Goal: Task Accomplishment & Management: Manage account settings

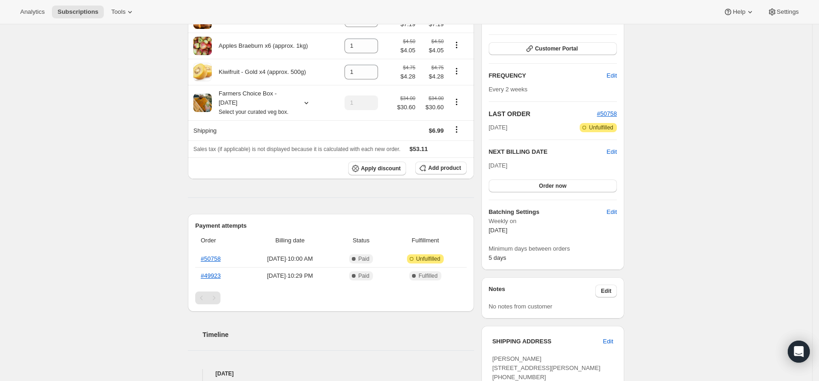
scroll to position [184, 0]
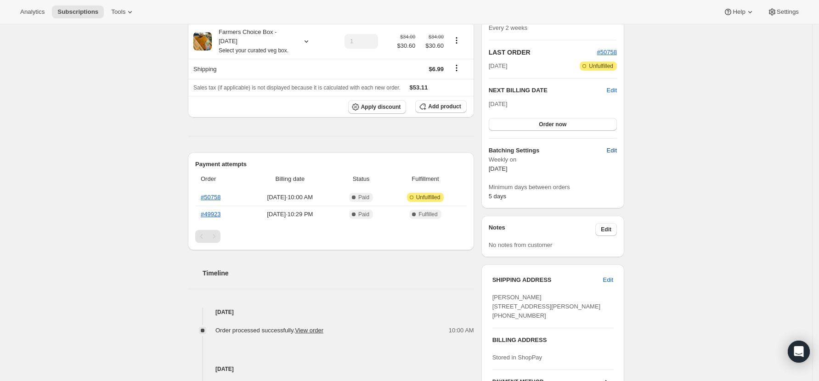
click at [607, 149] on button "Edit" at bounding box center [611, 150] width 21 height 15
select select "WEEKDAY"
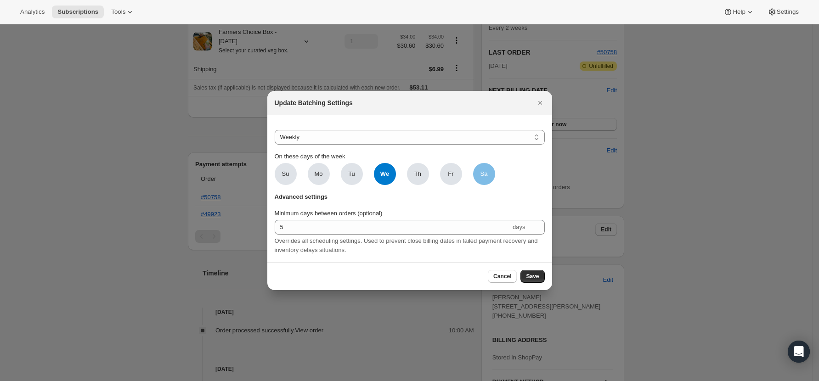
click at [483, 172] on span "Sa" at bounding box center [483, 173] width 7 height 9
click at [0, 0] on input "Sa" at bounding box center [0, 0] width 0 height 0
click at [389, 171] on span "We" at bounding box center [385, 174] width 22 height 22
click input "We" at bounding box center [0, 0] width 0 height 0
click at [531, 279] on span "Save" at bounding box center [532, 276] width 13 height 7
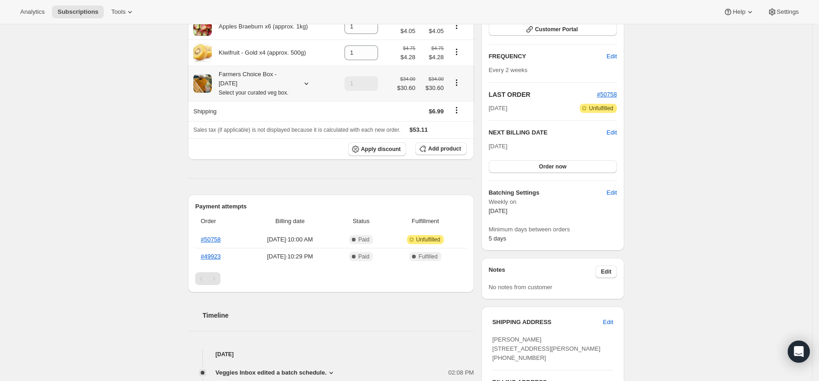
click at [310, 82] on icon at bounding box center [306, 83] width 9 height 9
click at [94, 160] on div "Subscription #46978924710. This page is ready Subscription #46978924710 Success…" at bounding box center [406, 208] width 812 height 735
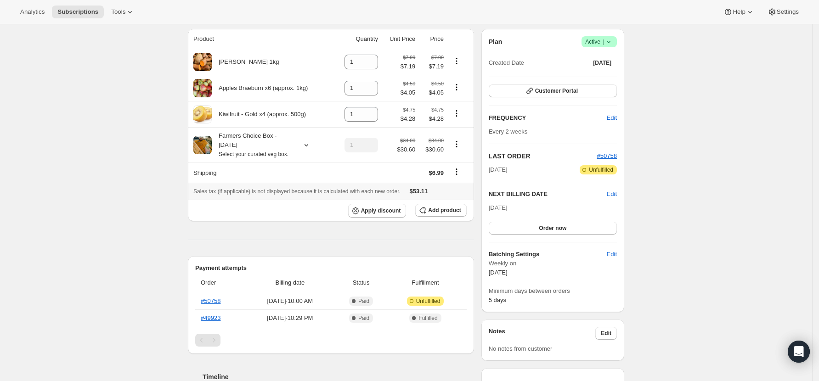
scroll to position [61, 0]
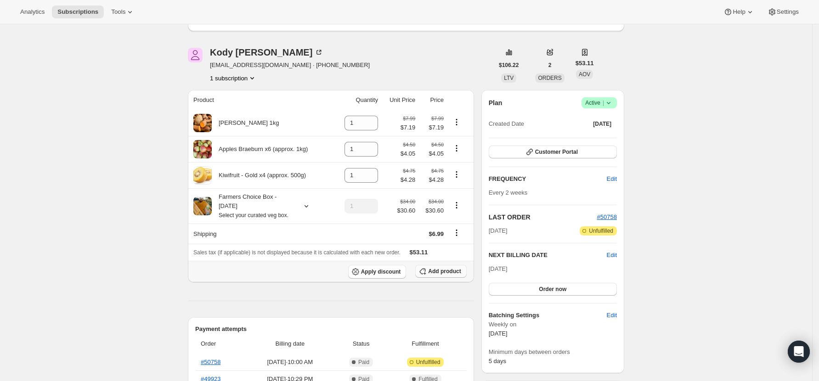
click at [450, 271] on span "Add product" at bounding box center [444, 271] width 33 height 7
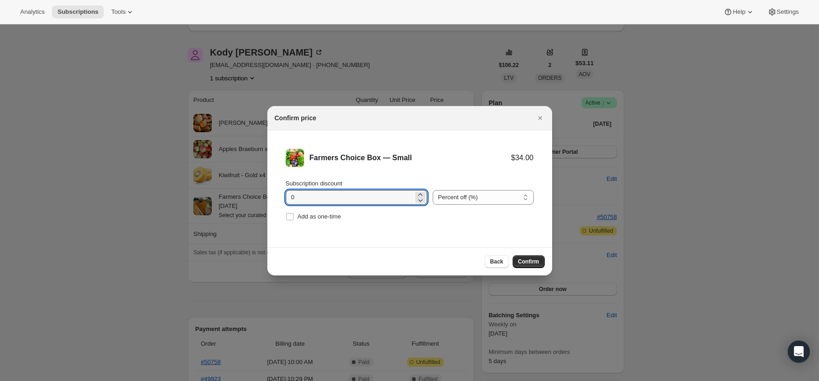
drag, startPoint x: 300, startPoint y: 201, endPoint x: 272, endPoint y: 194, distance: 28.7
click at [272, 194] on li "Farmers Choice Box — Small $34.00 Subscription discount 0 Percent off (%) Amoun…" at bounding box center [409, 185] width 285 height 111
type input "10"
click at [535, 257] on button "Confirm" at bounding box center [529, 261] width 32 height 13
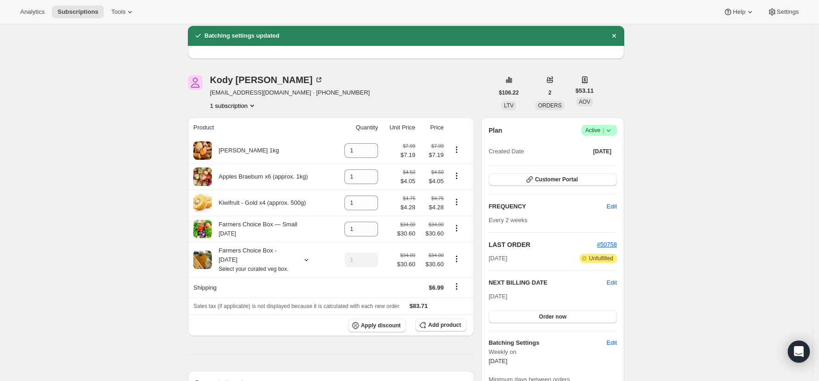
scroll to position [95, 0]
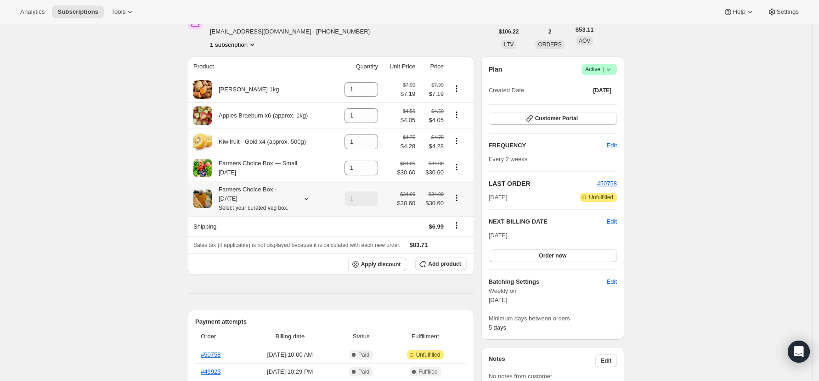
click at [457, 198] on icon "Product actions" at bounding box center [456, 197] width 1 height 1
click at [467, 236] on span "Remove" at bounding box center [460, 233] width 22 height 7
type input "0"
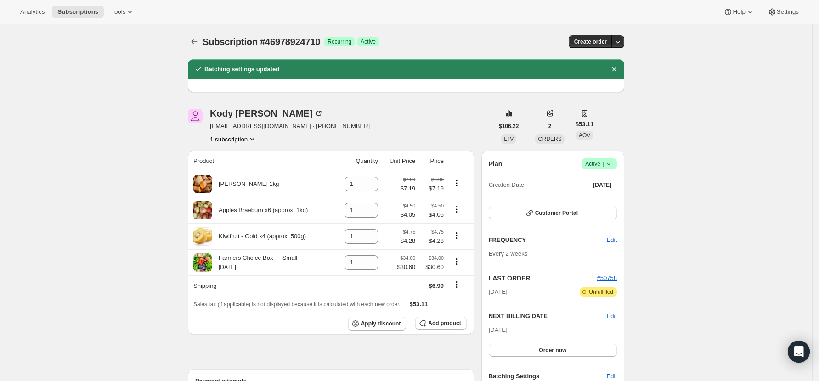
scroll to position [61, 0]
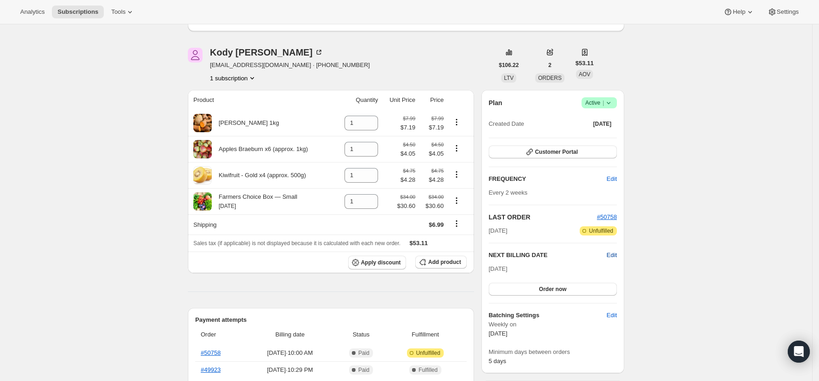
click at [613, 256] on span "Edit" at bounding box center [612, 255] width 10 height 9
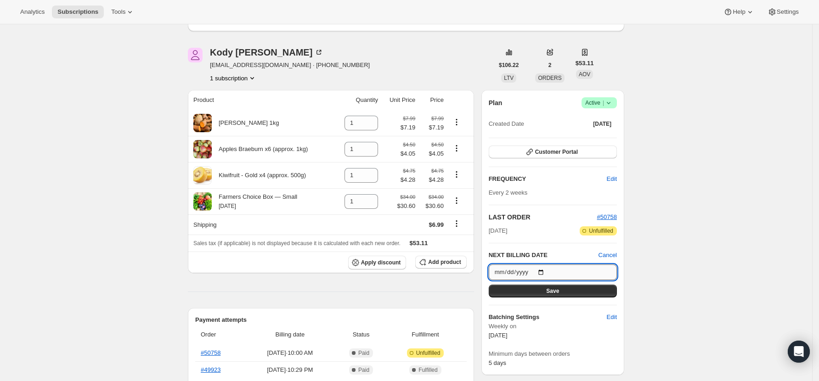
click at [547, 271] on input "[DATE]" at bounding box center [553, 273] width 128 height 16
type input "[DATE]"
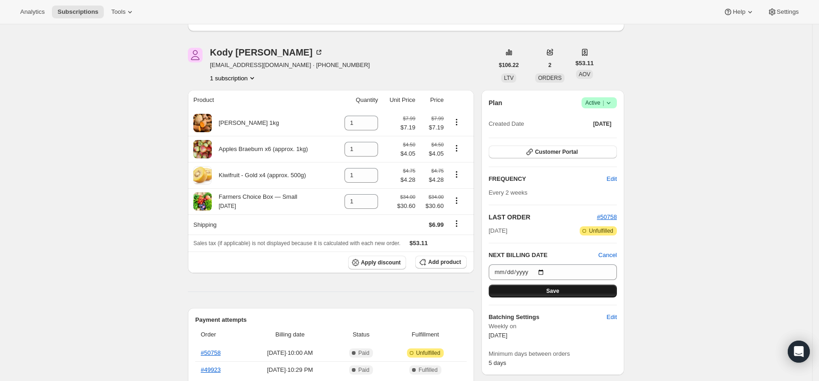
click at [556, 293] on span "Save" at bounding box center [552, 291] width 13 height 7
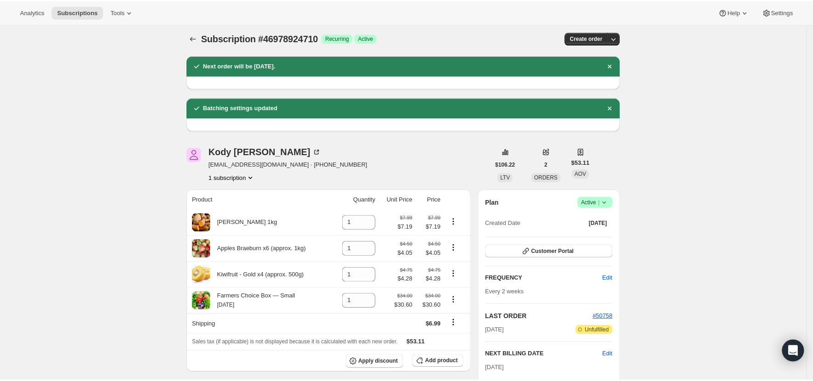
scroll to position [0, 0]
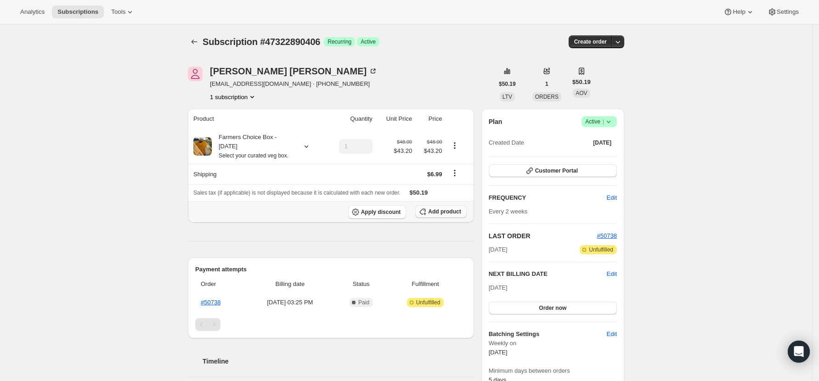
click at [454, 215] on span "Add product" at bounding box center [444, 211] width 33 height 7
click at [311, 145] on icon at bounding box center [306, 146] width 9 height 9
drag, startPoint x: 152, startPoint y: 159, endPoint x: 199, endPoint y: 157, distance: 46.9
click at [152, 158] on div "Subscription #47322890406. This page is ready Subscription #47322890406 Success…" at bounding box center [406, 362] width 812 height 677
click at [453, 211] on span "Add product" at bounding box center [444, 211] width 33 height 7
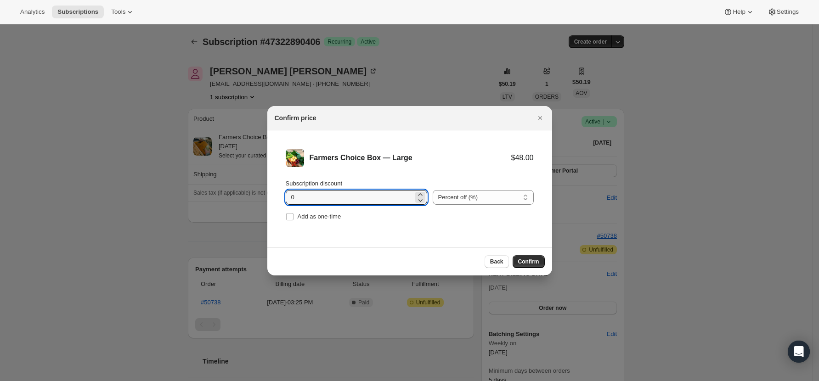
drag, startPoint x: 311, startPoint y: 194, endPoint x: 274, endPoint y: 197, distance: 36.8
click at [274, 197] on li "Farmers Choice Box — Large $48.00 Subscription discount 0 Percent off (%) Amoun…" at bounding box center [409, 185] width 285 height 111
type input "10"
click at [547, 262] on div "Back Confirm" at bounding box center [409, 262] width 285 height 28
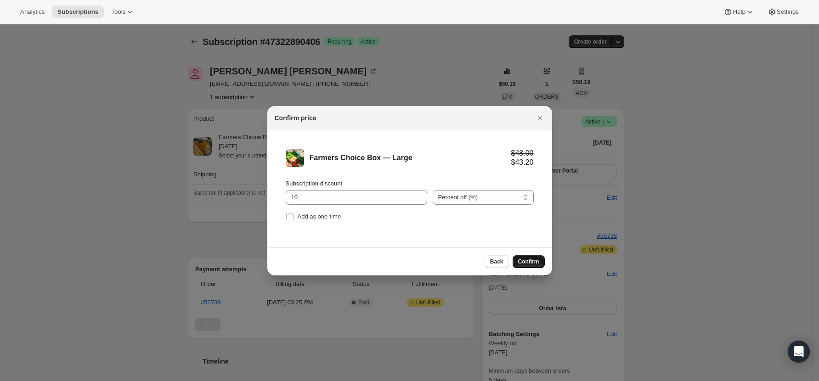
click at [530, 263] on span "Confirm" at bounding box center [528, 261] width 21 height 7
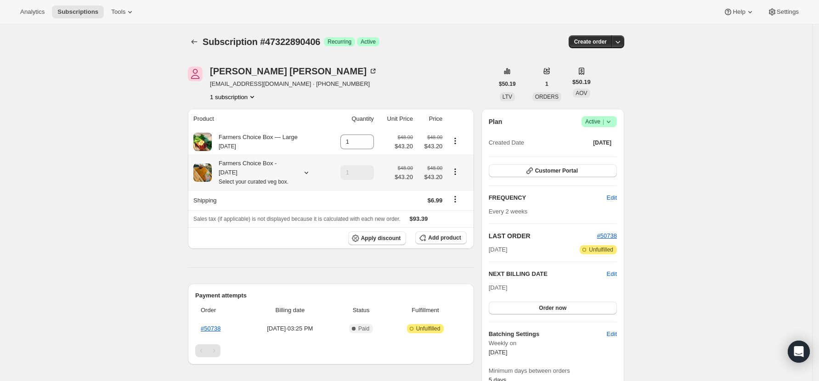
click at [456, 172] on icon "Product actions" at bounding box center [455, 171] width 1 height 1
click at [451, 164] on td at bounding box center [459, 172] width 28 height 35
click at [457, 171] on icon "Product actions" at bounding box center [455, 171] width 9 height 9
click at [463, 190] on span "Edit box" at bounding box center [458, 189] width 22 height 7
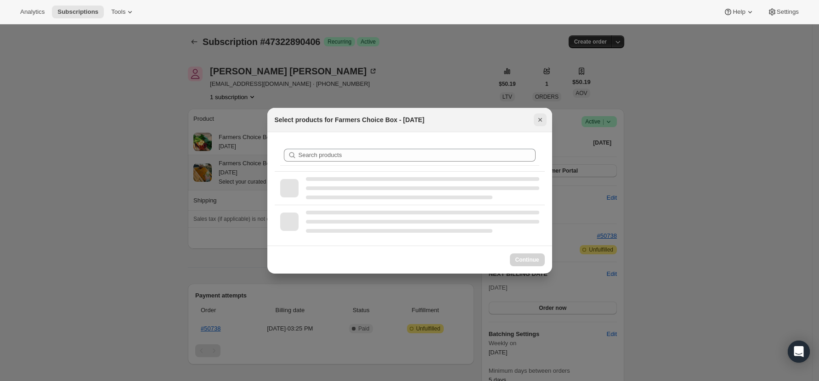
click at [543, 119] on icon "Close" at bounding box center [540, 119] width 9 height 9
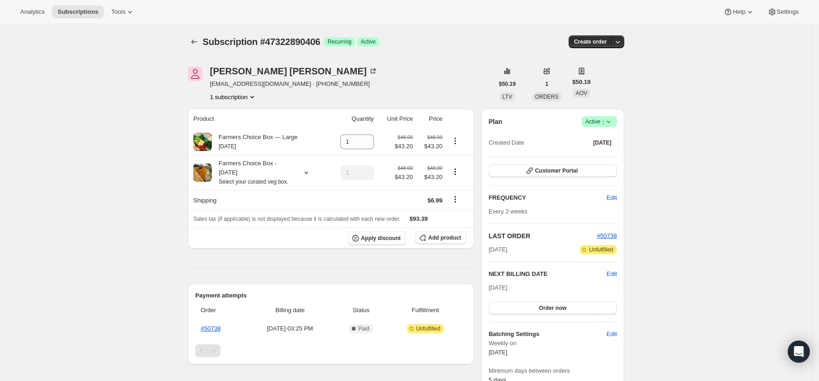
click at [716, 170] on div "Subscription #47322890406. This page is ready Subscription #47322890406 Success…" at bounding box center [406, 362] width 812 height 677
click at [455, 173] on icon "Product actions" at bounding box center [455, 171] width 9 height 9
click at [459, 203] on span "Remove" at bounding box center [458, 205] width 22 height 7
type input "0"
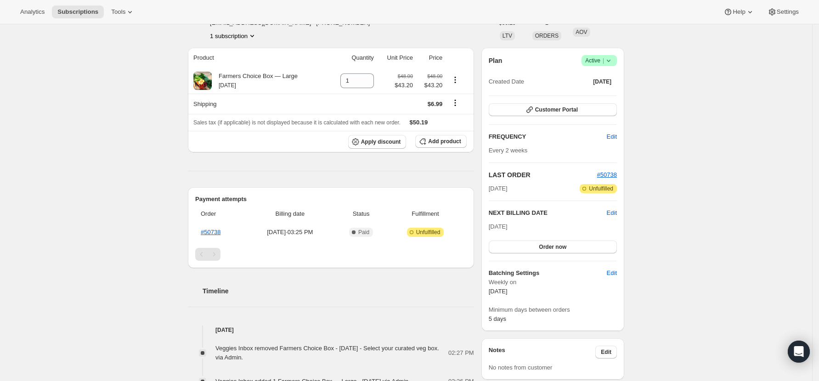
scroll to position [122, 0]
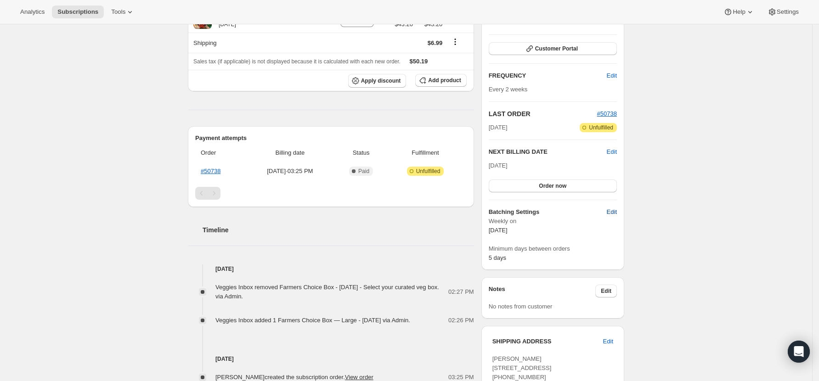
click at [613, 215] on span "Edit" at bounding box center [612, 212] width 10 height 9
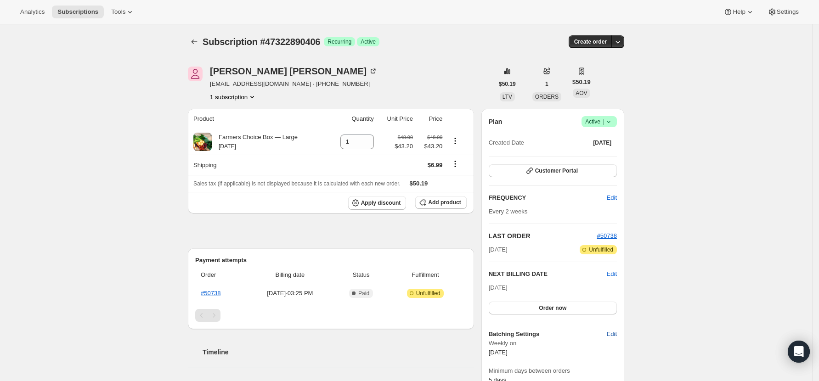
select select "WEEKDAY"
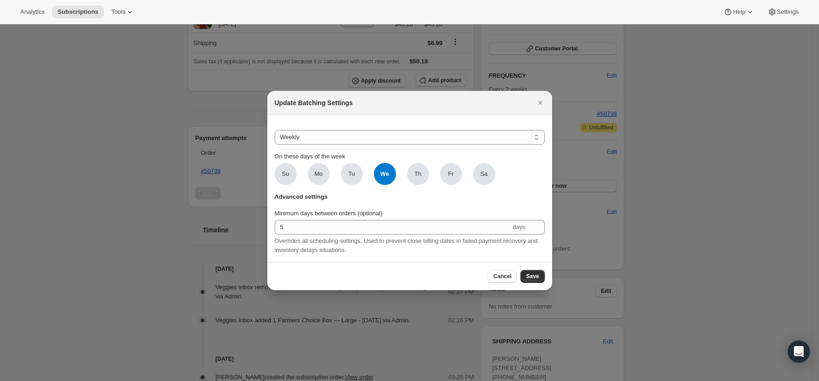
click at [387, 174] on span "We" at bounding box center [385, 174] width 22 height 22
click input "We" at bounding box center [0, 0] width 0 height 0
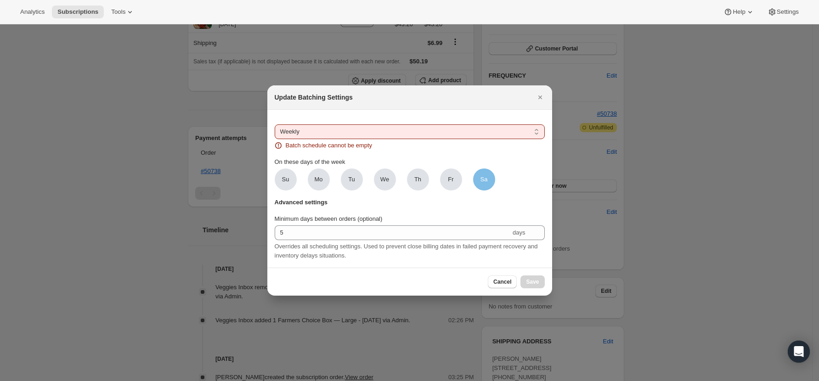
click at [481, 175] on span "Sa" at bounding box center [483, 179] width 7 height 9
click at [0, 0] on input "Sa" at bounding box center [0, 0] width 0 height 0
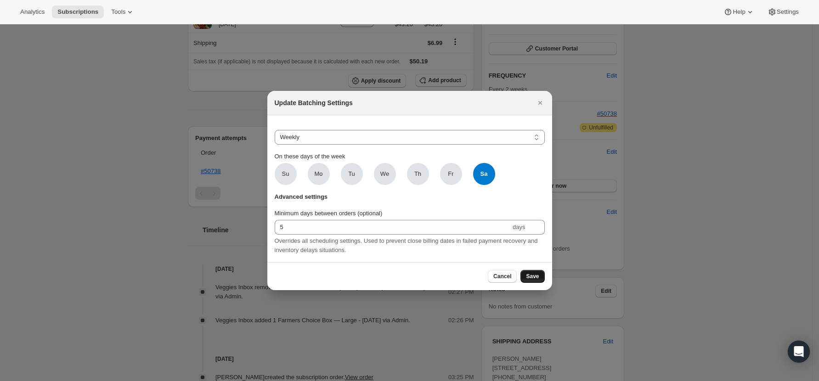
click at [538, 283] on button "Save" at bounding box center [532, 276] width 24 height 13
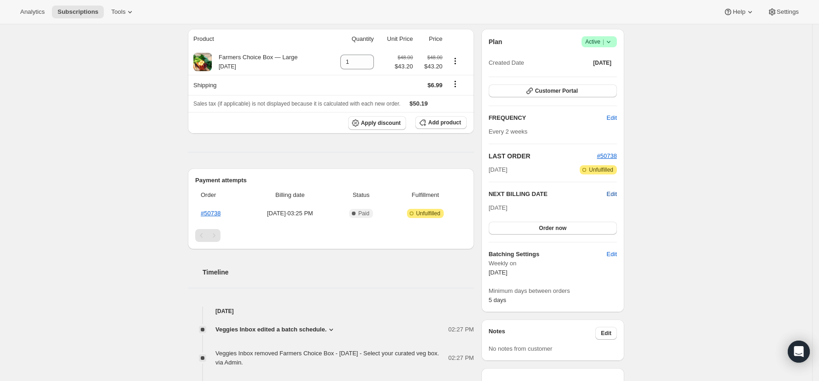
click at [614, 194] on span "Edit" at bounding box center [612, 194] width 10 height 9
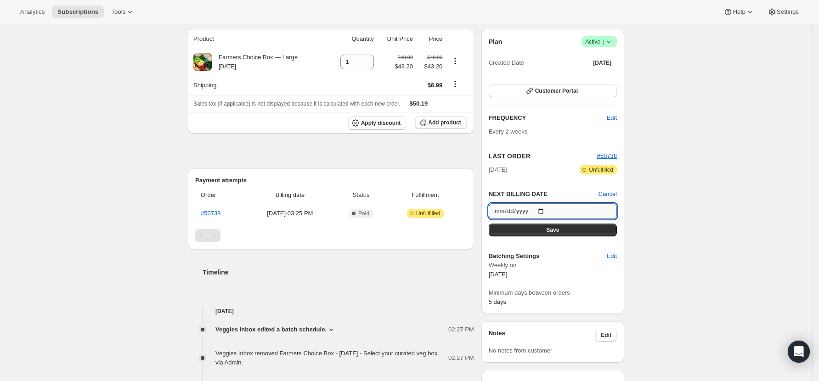
click at [546, 209] on input "[DATE]" at bounding box center [553, 211] width 128 height 16
type input "2025-09-13"
click at [557, 232] on span "Save" at bounding box center [552, 229] width 13 height 7
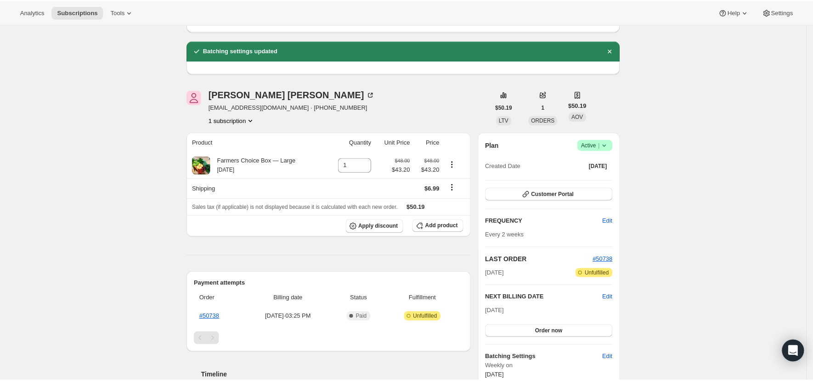
scroll to position [0, 0]
